Goal: Task Accomplishment & Management: Manage account settings

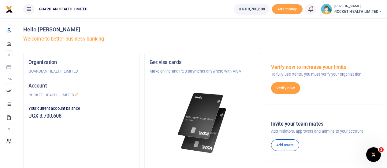
click at [311, 11] on icon at bounding box center [310, 9] width 6 height 7
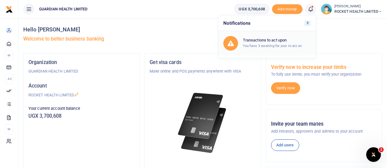
click at [264, 38] on h6 "Transactions to act upon" at bounding box center [277, 40] width 68 height 5
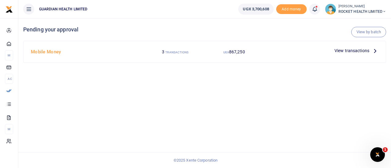
click at [352, 51] on span "View transactions" at bounding box center [352, 50] width 35 height 7
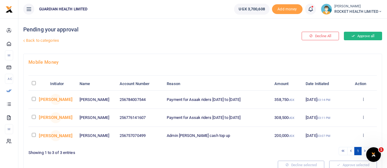
click at [367, 35] on button "Approve all" at bounding box center [363, 36] width 38 height 9
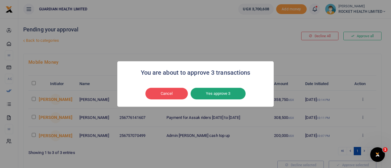
click at [218, 92] on button "Yes approve 3" at bounding box center [218, 94] width 55 height 12
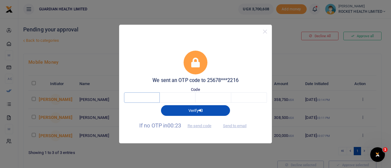
click at [144, 96] on input "text" at bounding box center [142, 98] width 36 height 10
type input "1"
type input "9"
type input "3"
type input "5"
